Goal: Task Accomplishment & Management: Manage account settings

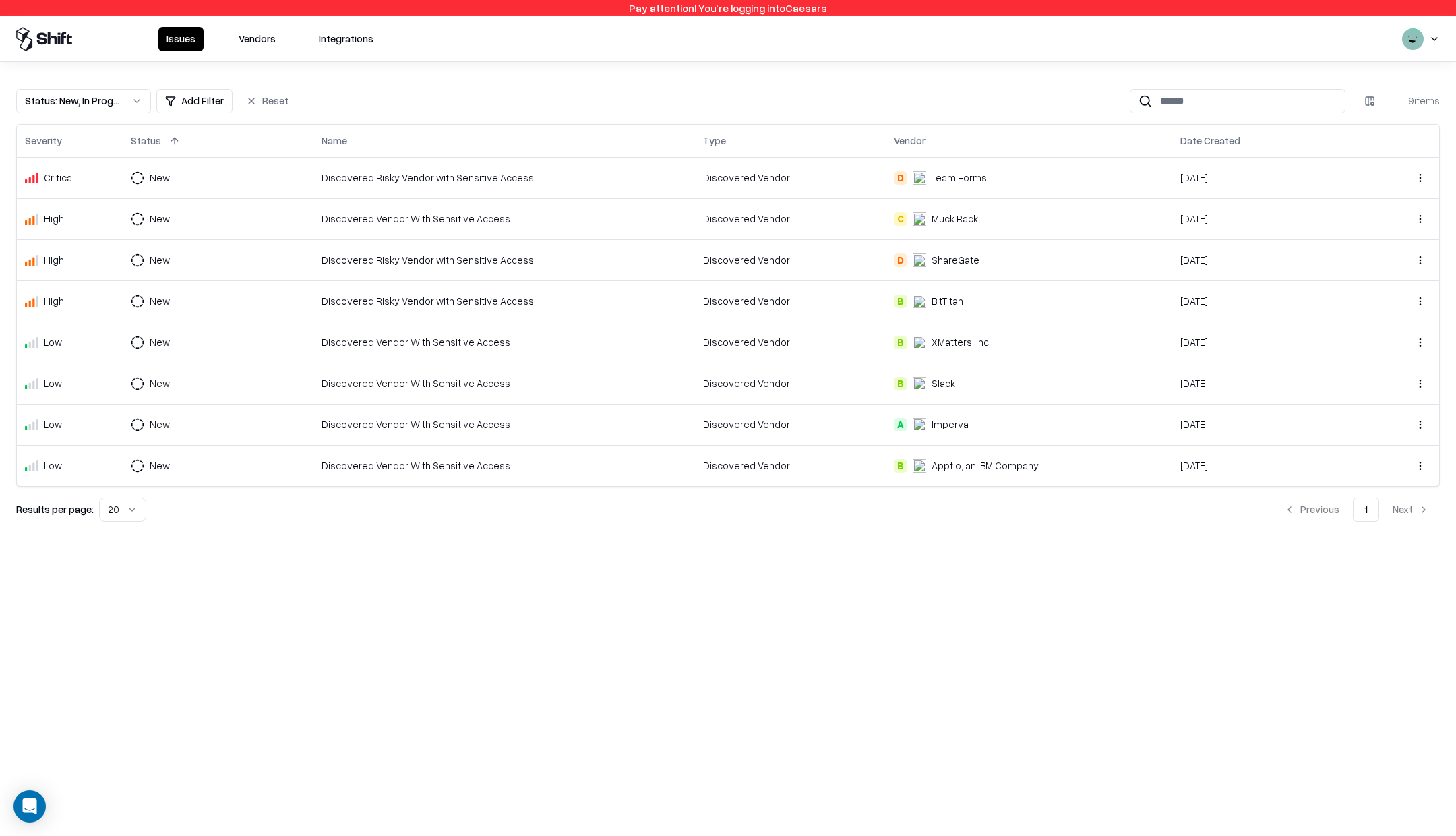
click at [266, 35] on button "Vendors" at bounding box center [257, 39] width 53 height 24
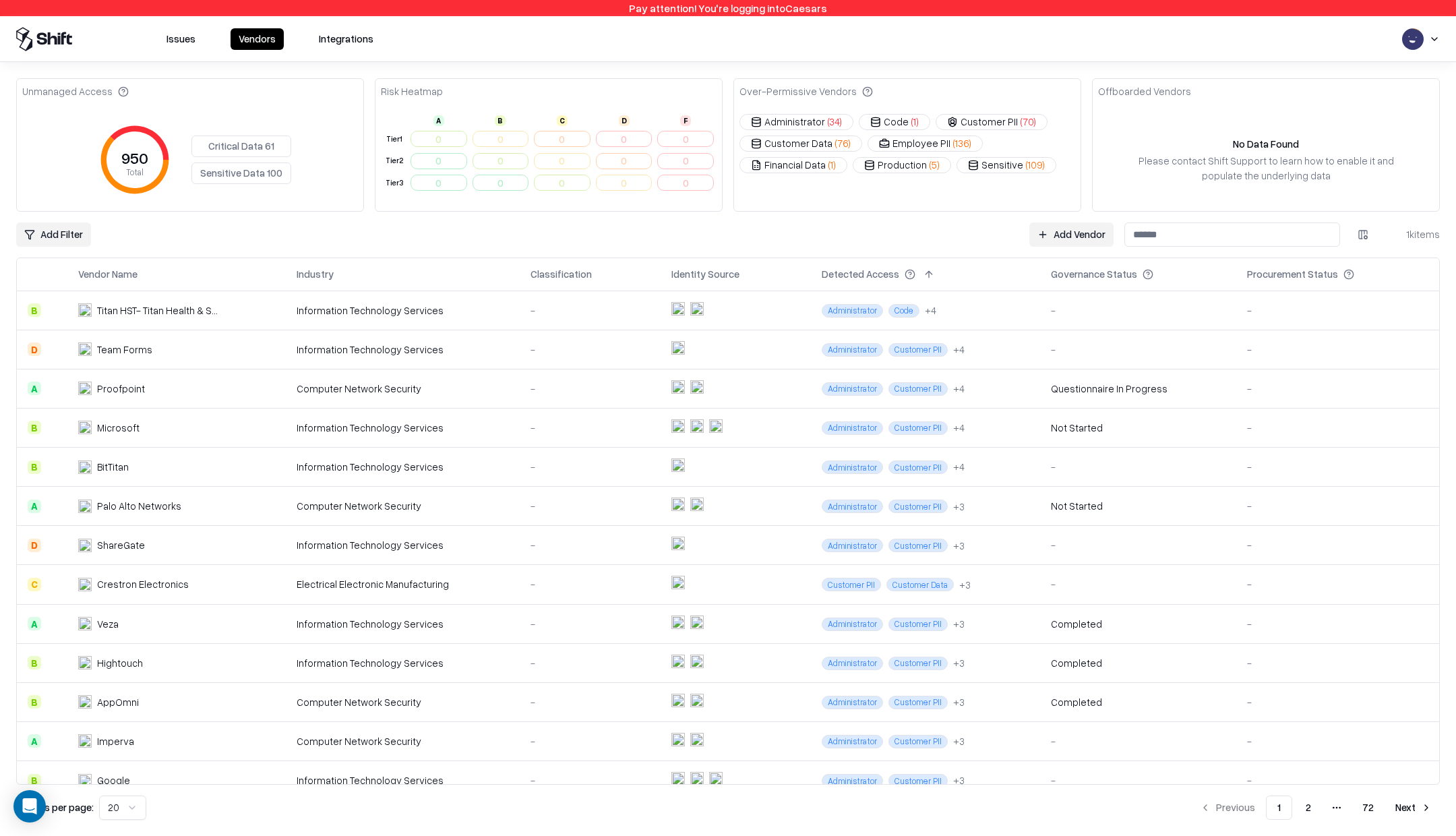
click at [252, 38] on button "Vendors" at bounding box center [257, 39] width 53 height 22
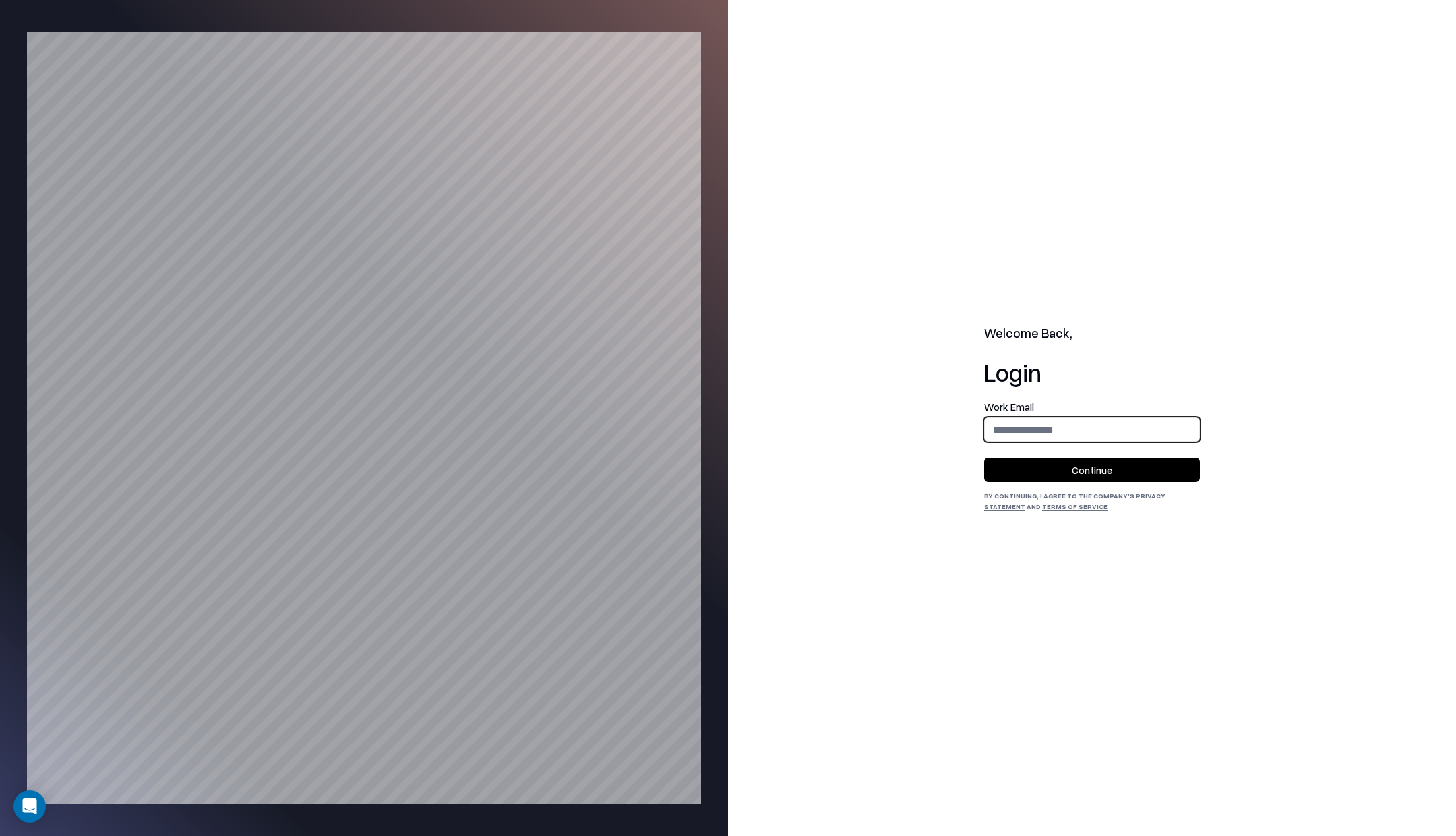
click at [1068, 418] on input "email" at bounding box center [1091, 430] width 214 height 25
type input "**********"
click at [1077, 478] on button "Continue" at bounding box center [1091, 469] width 216 height 24
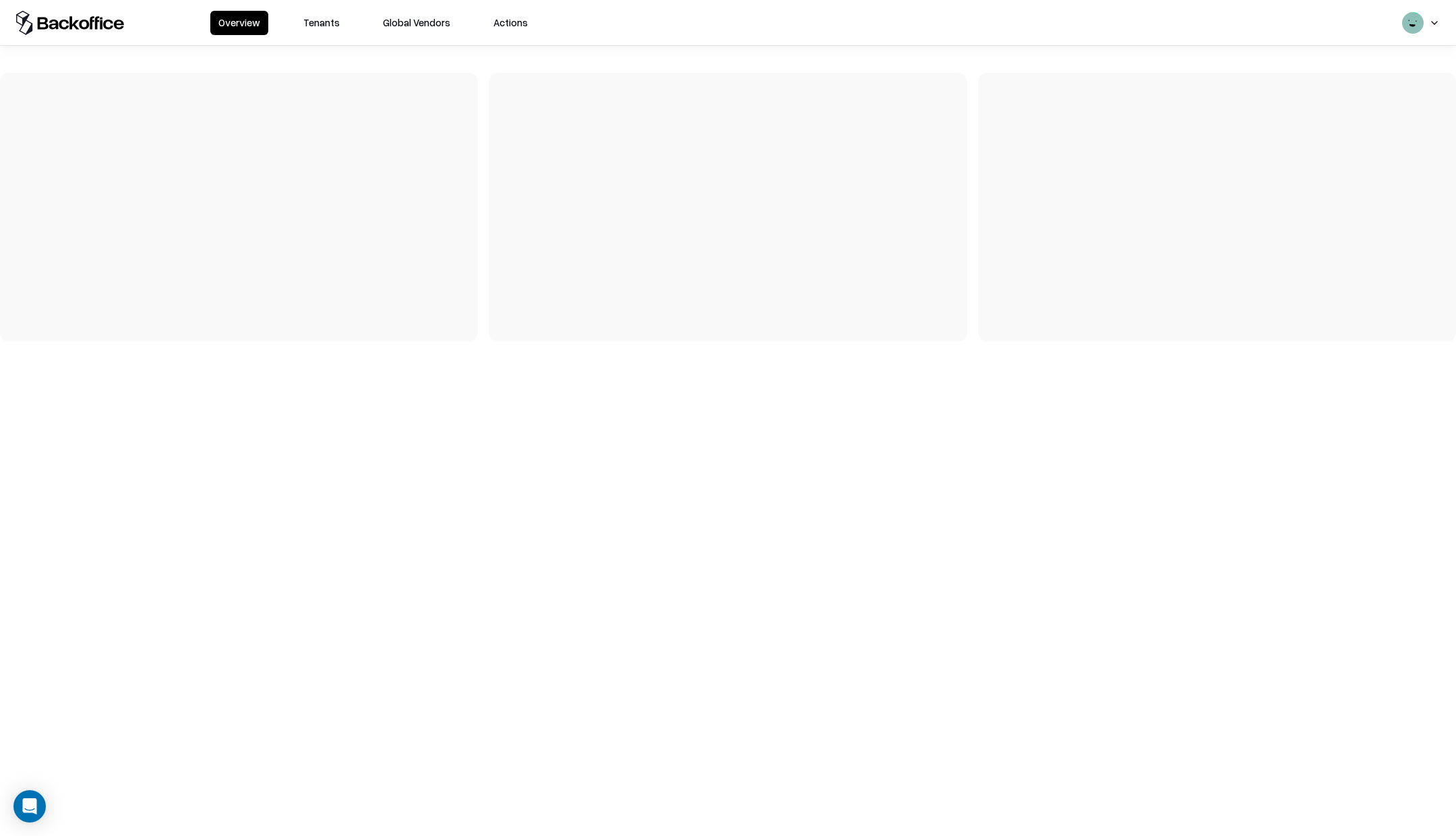
click at [318, 24] on button "Tenants" at bounding box center [321, 23] width 52 height 24
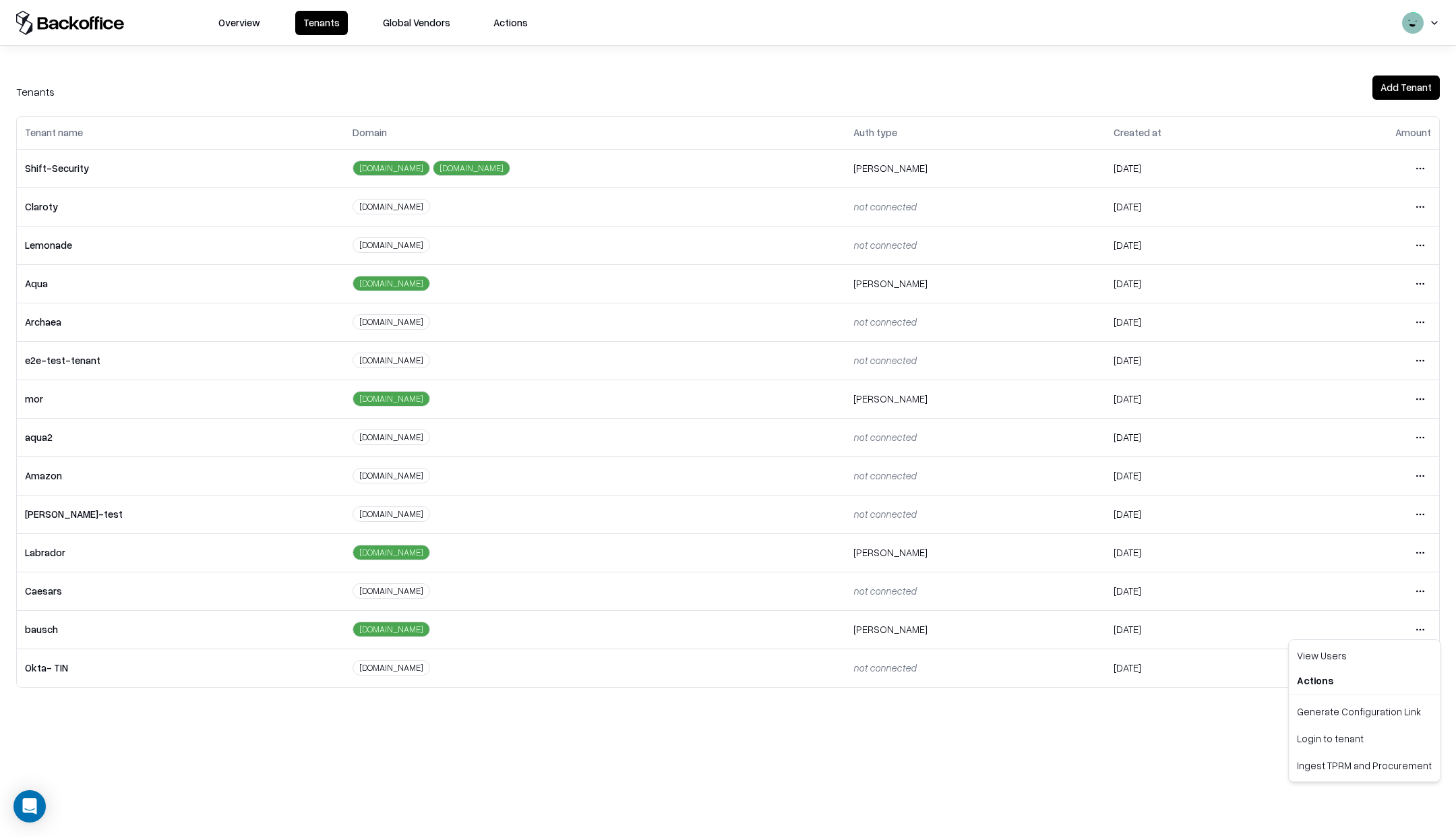
click at [1409, 623] on html "Overview Tenants Global Vendors Actions Tenants Add Tenant Tenant name Domain A…" at bounding box center [728, 418] width 1456 height 836
click at [1401, 622] on html "Overview Tenants Global Vendors Actions Tenants Add Tenant Tenant name Domain A…" at bounding box center [728, 418] width 1456 height 836
click at [1417, 622] on html "Overview Tenants Global Vendors Actions Tenants Add Tenant Tenant name Domain A…" at bounding box center [728, 418] width 1456 height 836
click at [1303, 733] on div "Login to tenant" at bounding box center [1364, 738] width 146 height 27
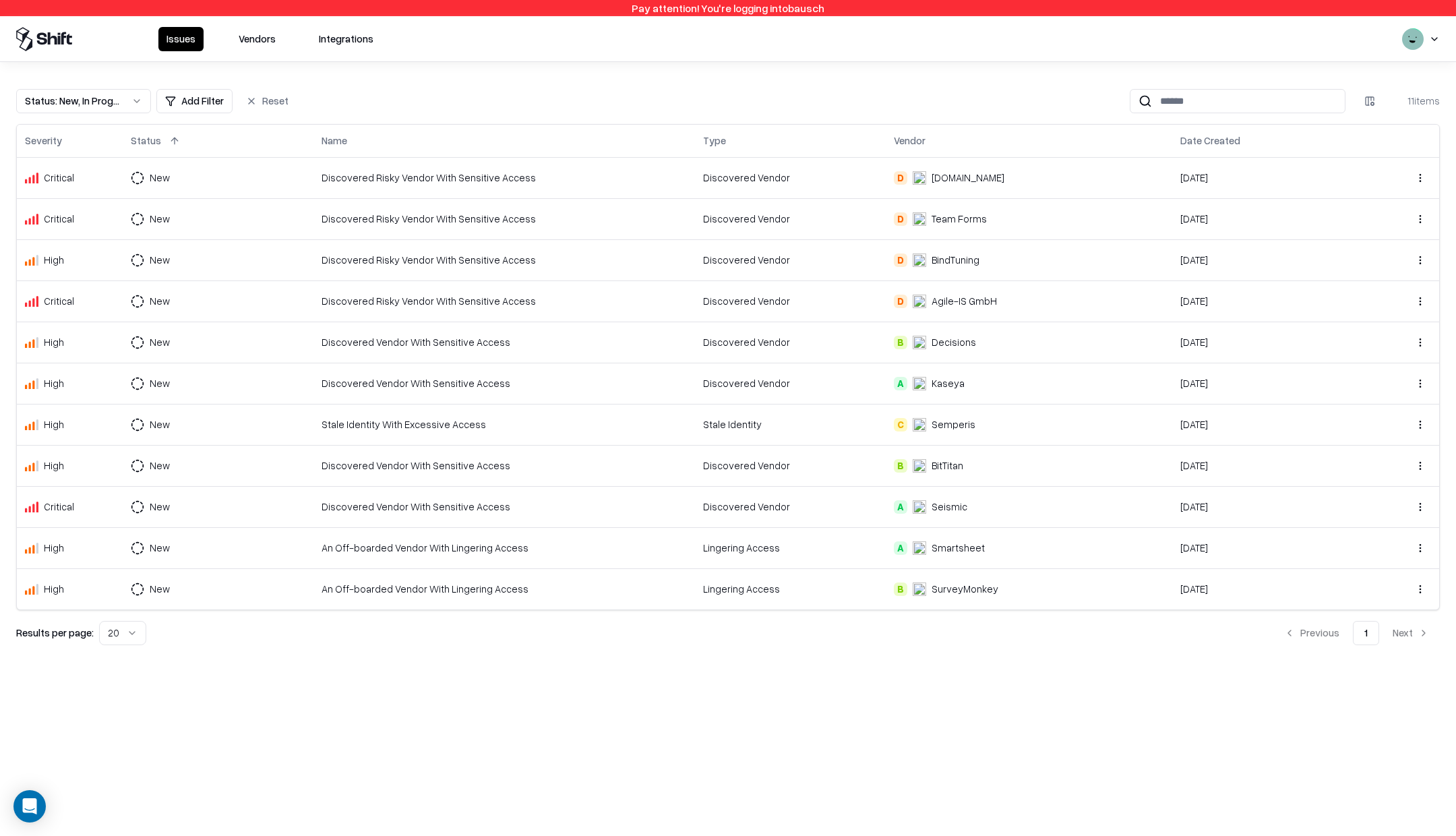
click at [275, 41] on button "Vendors" at bounding box center [257, 39] width 53 height 24
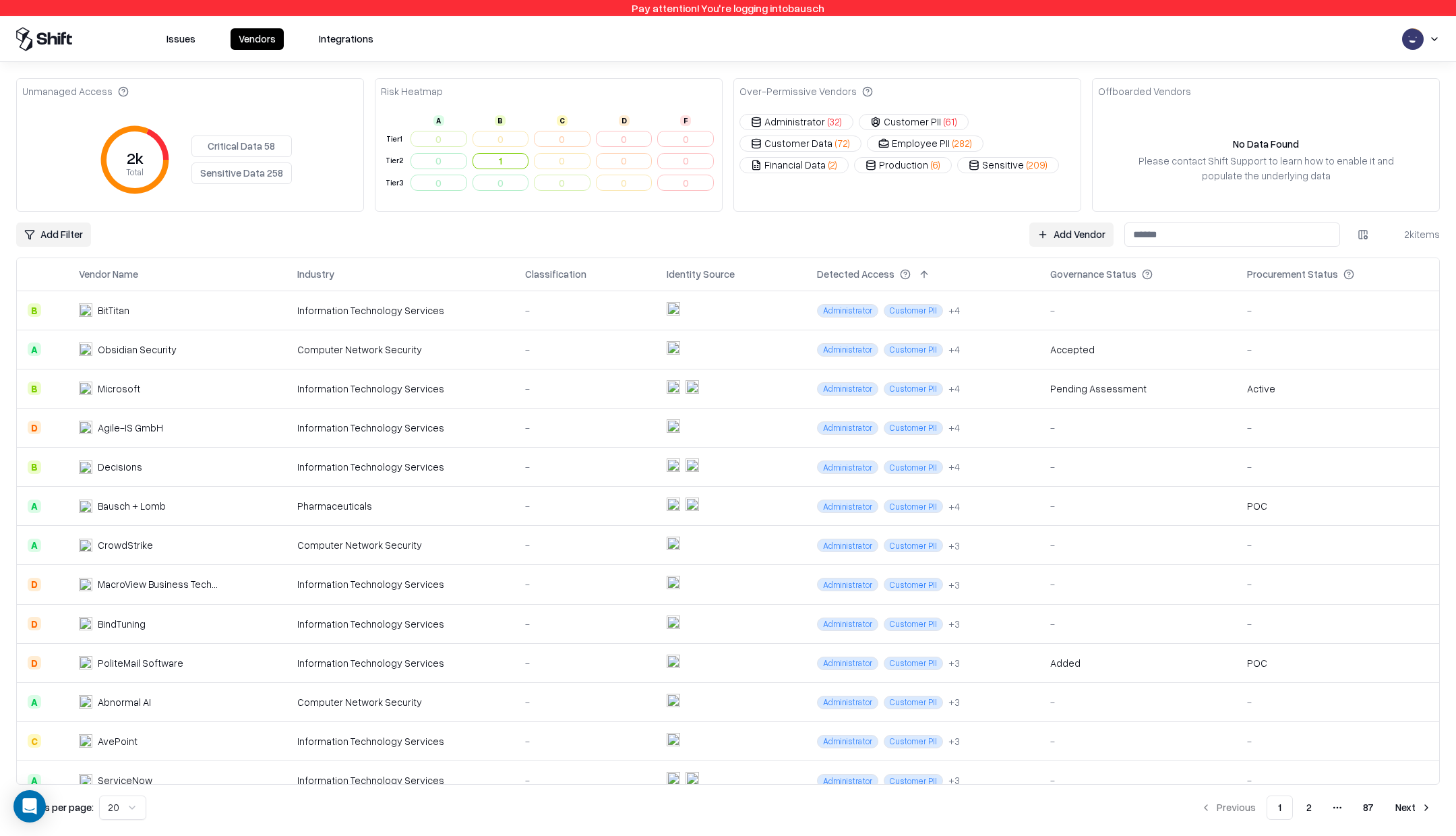
click at [1151, 232] on input at bounding box center [1232, 235] width 216 height 24
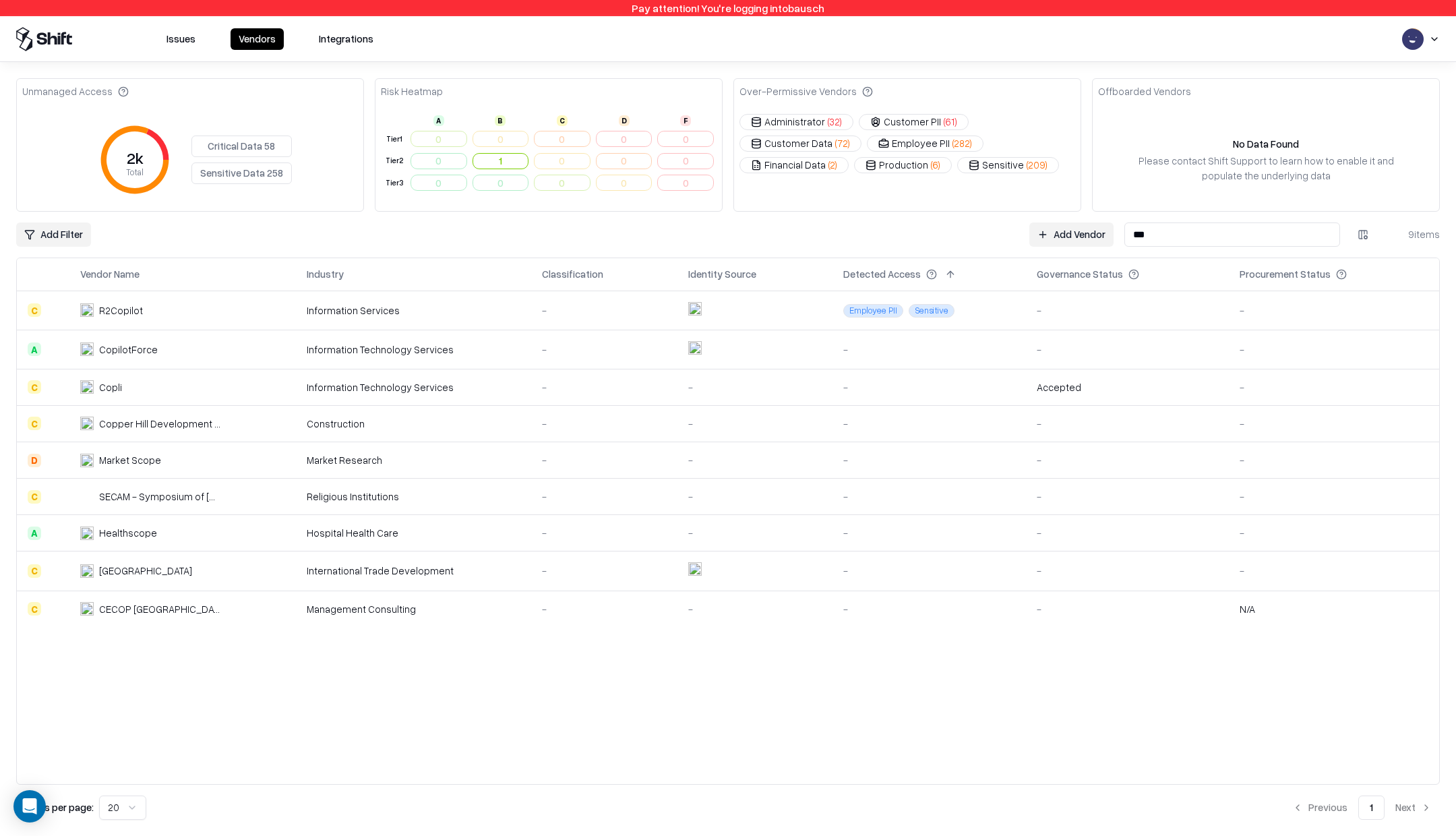
type input "***"
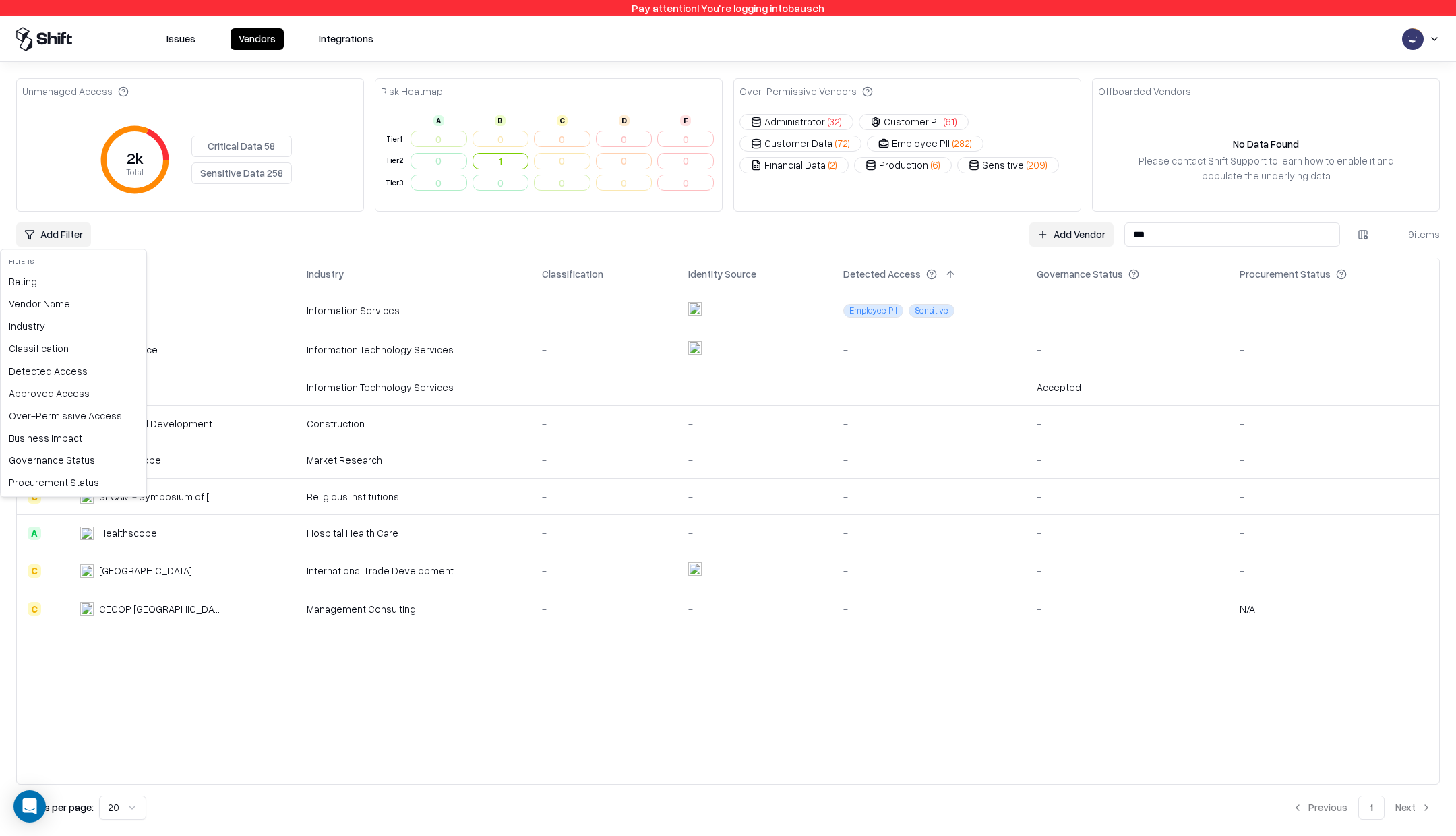
click at [71, 231] on html "Pay attention! You're logging into bausch Issues Vendors Integrations Unmanaged…" at bounding box center [728, 418] width 1456 height 836
click at [297, 261] on html "Pay attention! You're logging into bausch Issues Vendors Integrations Unmanaged…" at bounding box center [728, 418] width 1456 height 836
